Goal: Information Seeking & Learning: Learn about a topic

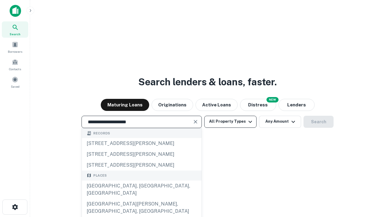
click at [141, 198] on div "[GEOGRAPHIC_DATA], [GEOGRAPHIC_DATA], [GEOGRAPHIC_DATA]" at bounding box center [142, 189] width 120 height 18
click at [230, 121] on button "All Property Types" at bounding box center [230, 122] width 52 height 12
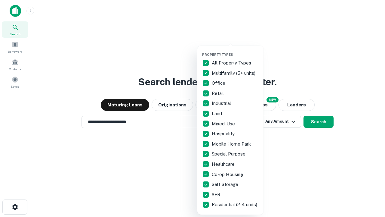
type input "**********"
click at [235, 51] on button "button" at bounding box center [235, 51] width 66 height 0
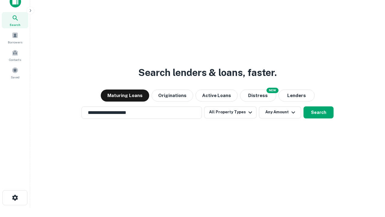
scroll to position [4, 73]
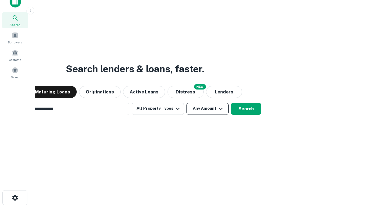
click at [187, 103] on button "Any Amount" at bounding box center [208, 109] width 42 height 12
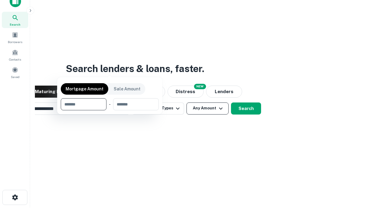
scroll to position [43, 170]
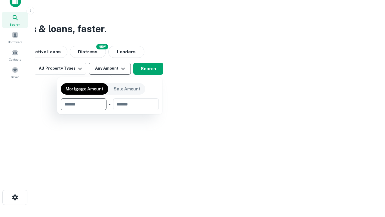
type input "*******"
click at [110, 110] on button "button" at bounding box center [110, 110] width 98 height 0
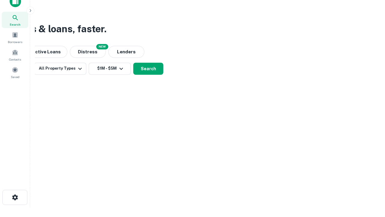
scroll to position [4, 111]
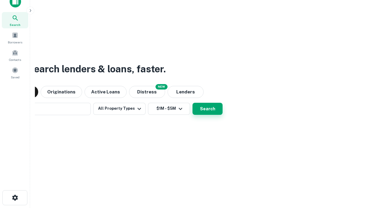
click at [193, 103] on button "Search" at bounding box center [208, 109] width 30 height 12
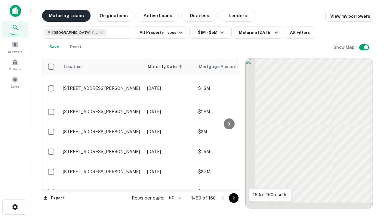
click at [66, 16] on button "Maturing Loans" at bounding box center [66, 16] width 48 height 12
